Goal: Find specific page/section: Find specific page/section

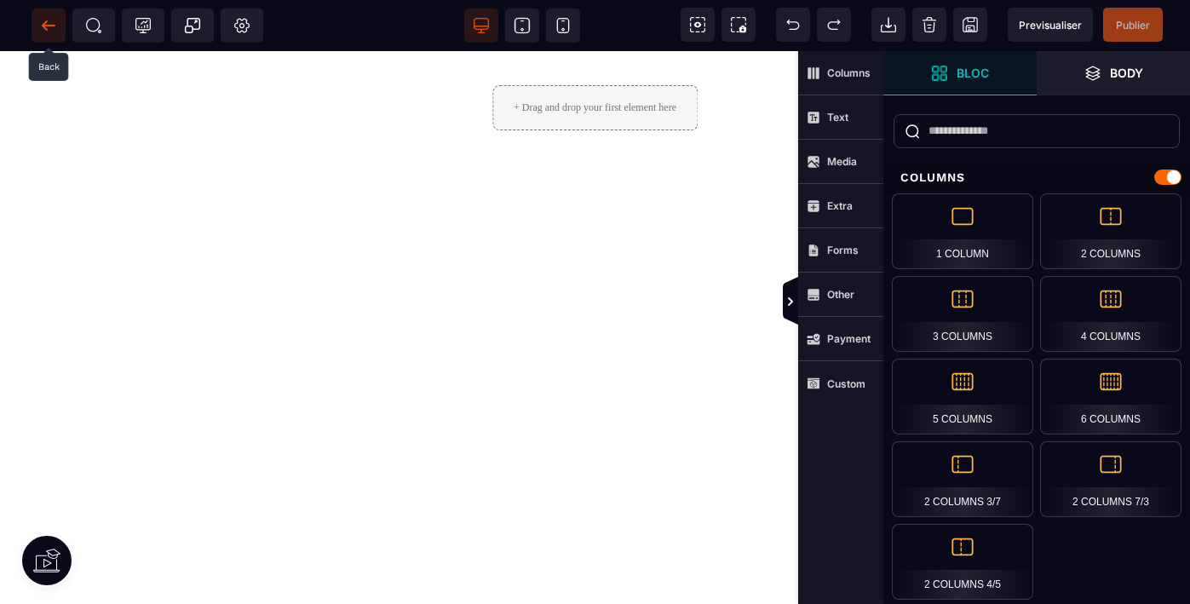
click at [52, 29] on icon at bounding box center [48, 25] width 17 height 17
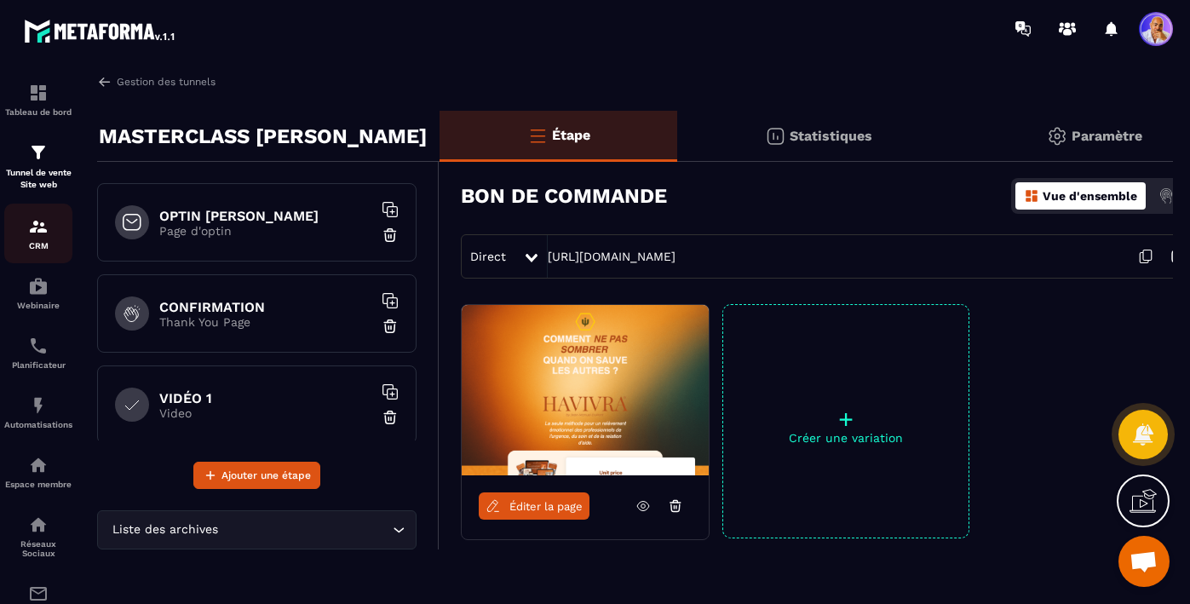
click at [38, 235] on img at bounding box center [38, 226] width 20 height 20
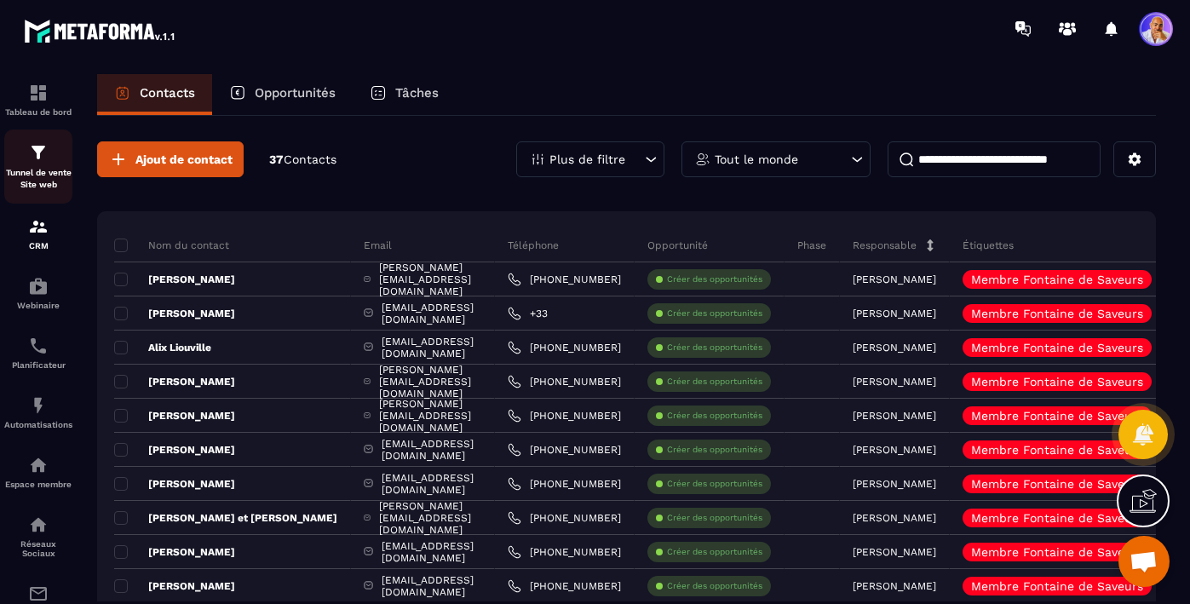
click at [40, 162] on img at bounding box center [38, 152] width 20 height 20
